Goal: Find specific page/section

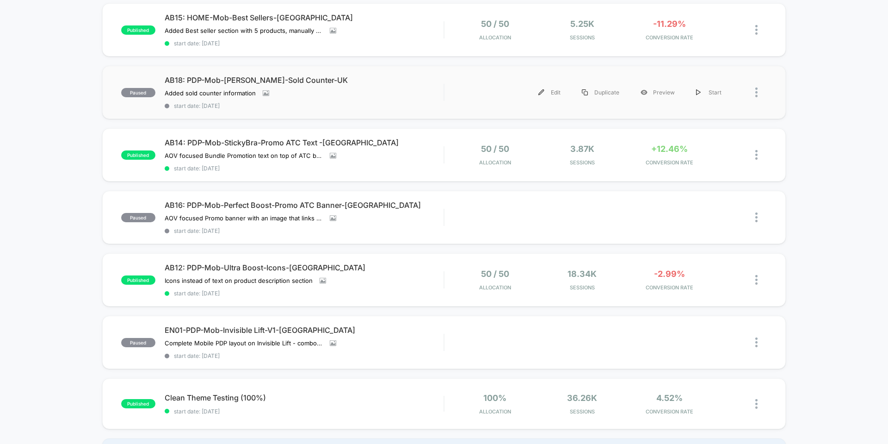
scroll to position [99, 0]
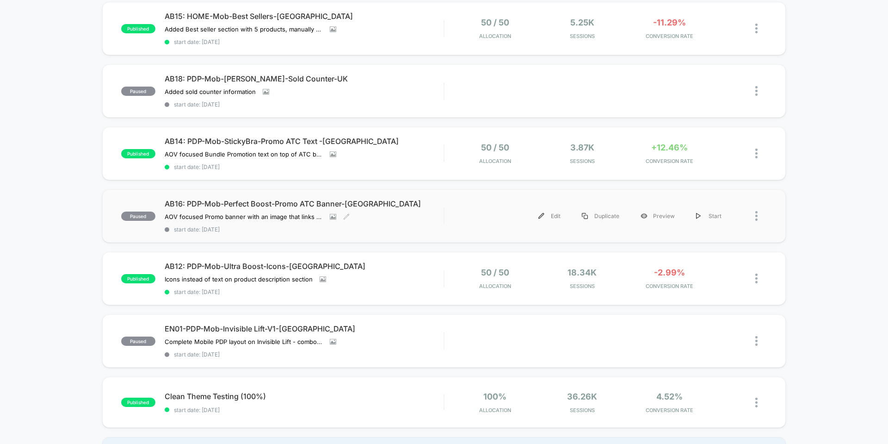
click at [380, 214] on div "AB16: PDP-Mob-Perfect Boost-Promo ATC Banner-UK AOV focused Promo banner with a…" at bounding box center [304, 216] width 279 height 34
